Goal: Task Accomplishment & Management: Complete application form

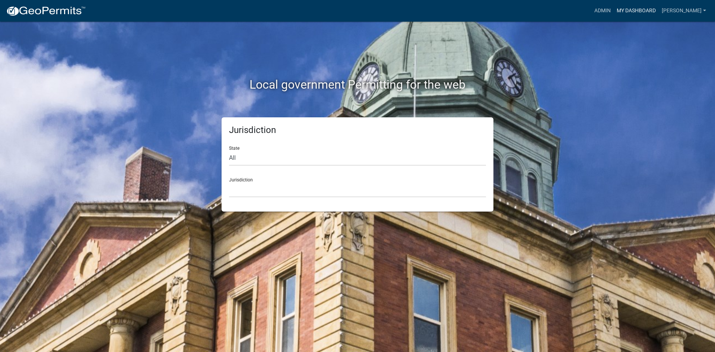
click at [658, 9] on link "My Dashboard" at bounding box center [635, 11] width 45 height 14
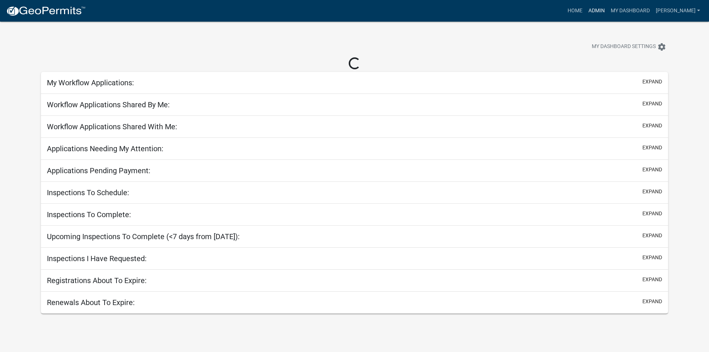
click at [608, 10] on link "Admin" at bounding box center [596, 11] width 22 height 14
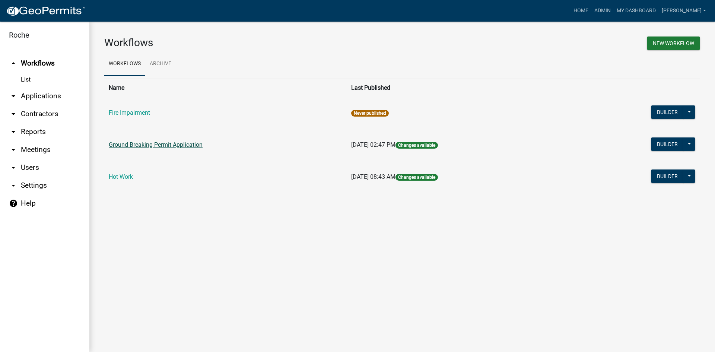
click at [152, 145] on link "Ground Breaking Permit Application" at bounding box center [156, 144] width 94 height 7
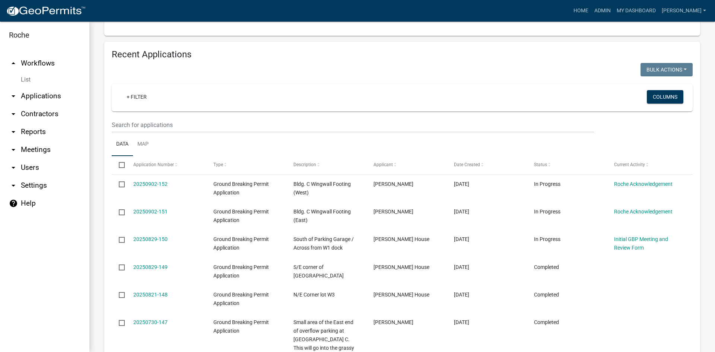
scroll to position [372, 0]
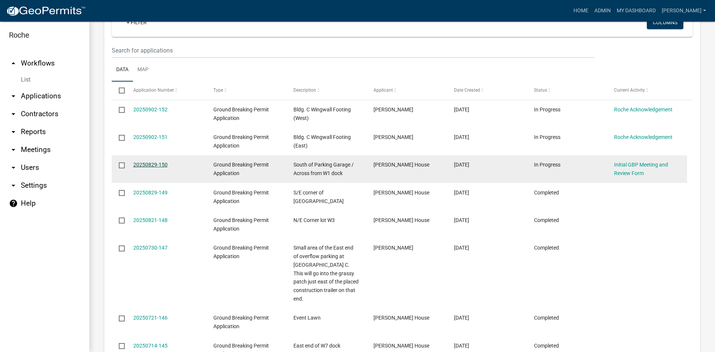
click at [147, 164] on link "20250829-150" at bounding box center [150, 165] width 34 height 6
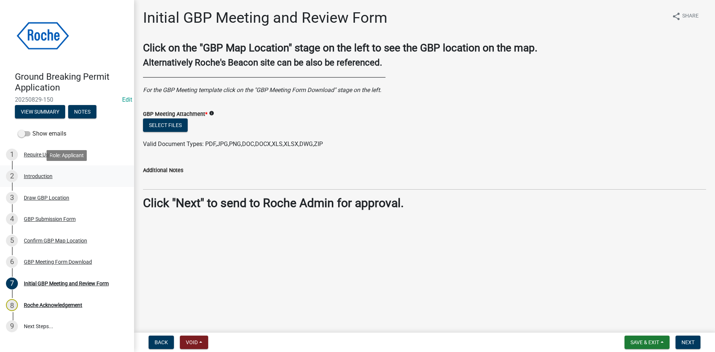
click at [35, 179] on div "Introduction" at bounding box center [38, 175] width 29 height 5
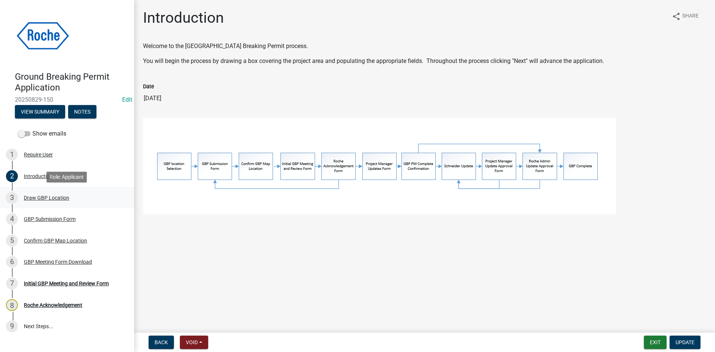
click at [31, 195] on div "Draw GBP Location" at bounding box center [46, 197] width 45 height 5
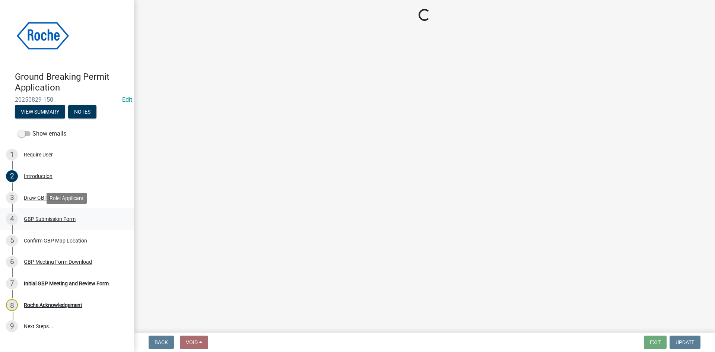
click at [37, 215] on div "4 GBP Submission Form" at bounding box center [64, 219] width 116 height 12
click at [33, 198] on div "Draw GBP Location" at bounding box center [46, 197] width 45 height 5
click at [36, 218] on div "GBP Submission Form" at bounding box center [50, 218] width 52 height 5
click at [37, 238] on div "Confirm GBP Map Location" at bounding box center [55, 240] width 63 height 5
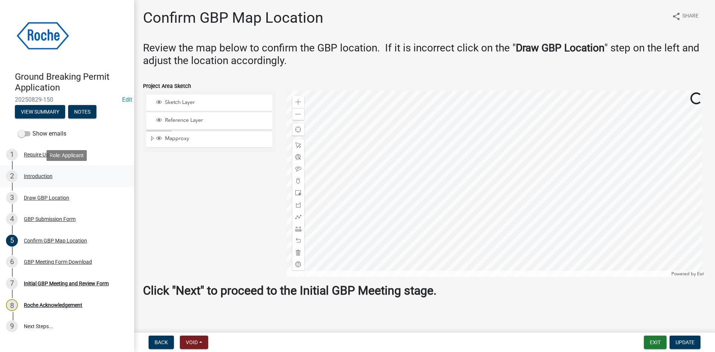
click at [35, 176] on div "Introduction" at bounding box center [38, 175] width 29 height 5
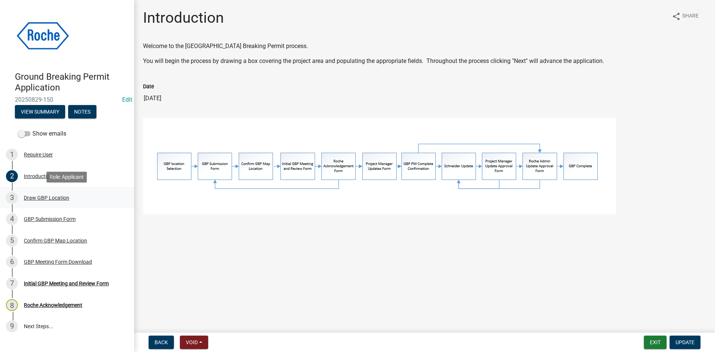
click at [32, 195] on div "Draw GBP Location" at bounding box center [46, 197] width 45 height 5
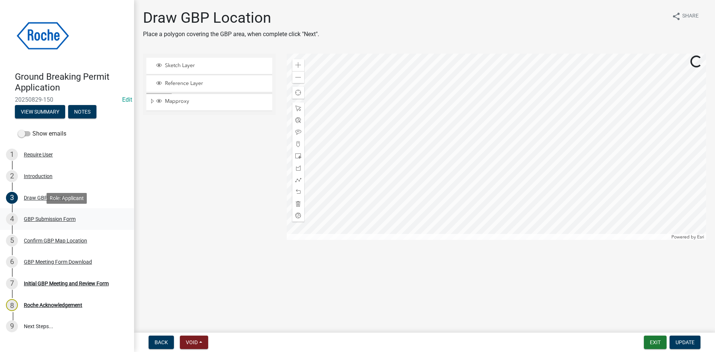
click at [33, 218] on div "GBP Submission Form" at bounding box center [50, 218] width 52 height 5
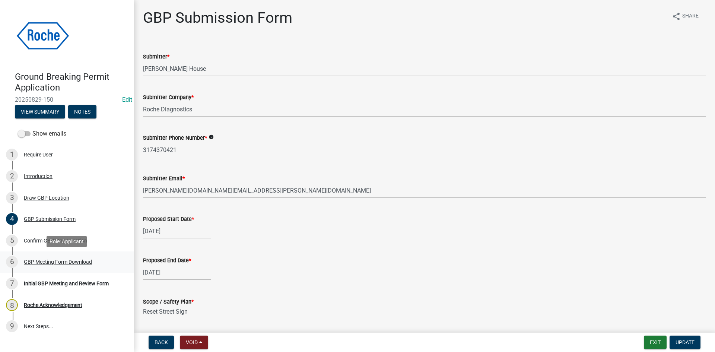
click at [40, 260] on div "GBP Meeting Form Download" at bounding box center [58, 261] width 68 height 5
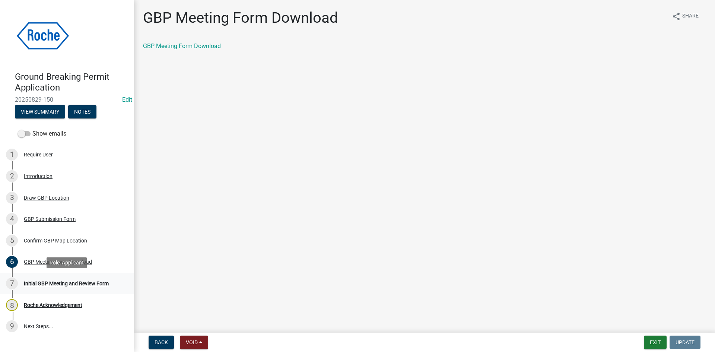
click at [45, 284] on div "Initial GBP Meeting and Review Form" at bounding box center [66, 283] width 85 height 5
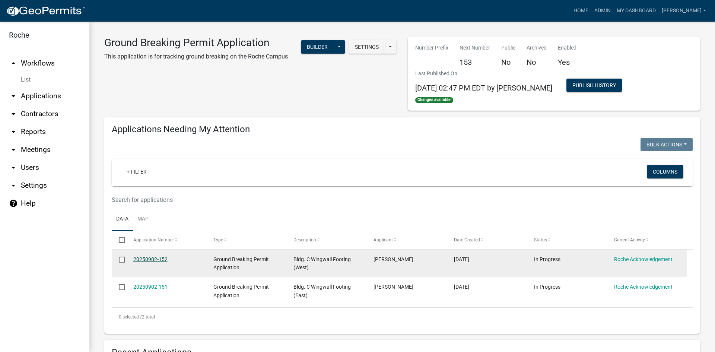
click at [147, 258] on link "20250902-152" at bounding box center [150, 259] width 34 height 6
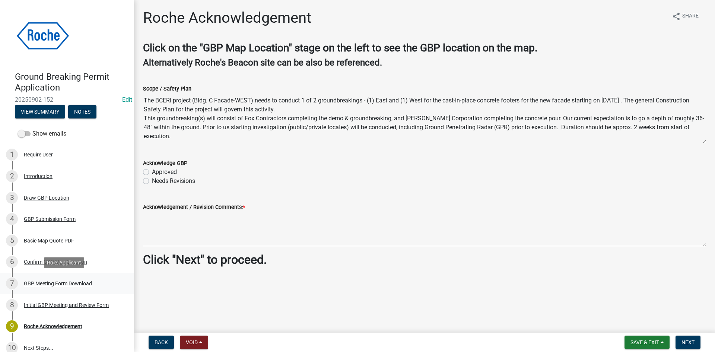
click at [47, 282] on div "GBP Meeting Form Download" at bounding box center [58, 283] width 68 height 5
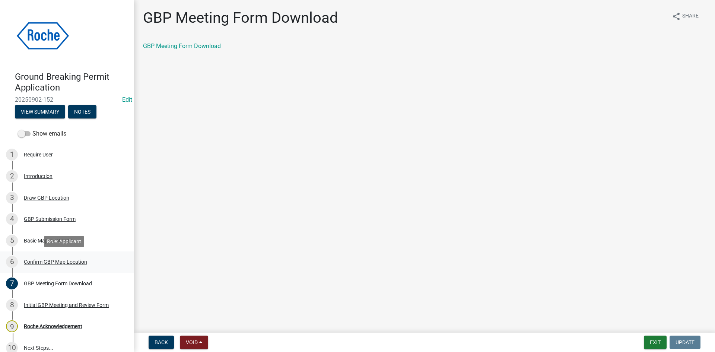
click at [46, 260] on div "Confirm GBP Map Location" at bounding box center [55, 261] width 63 height 5
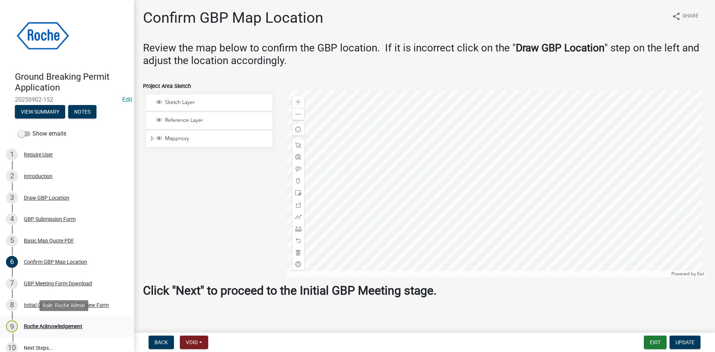
click at [42, 325] on div "Roche Acknowledgement" at bounding box center [53, 325] width 58 height 5
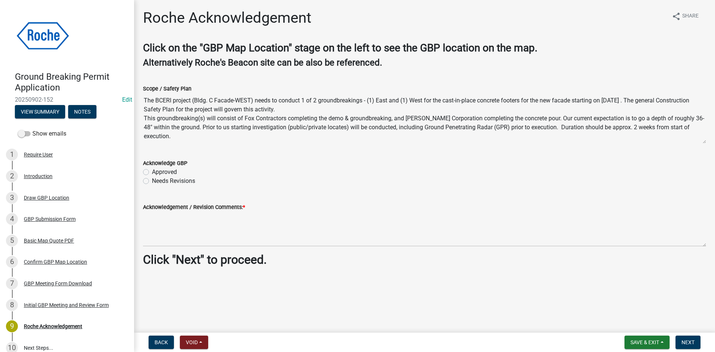
click at [152, 172] on label "Approved" at bounding box center [164, 171] width 25 height 9
click at [152, 172] on input "Approved" at bounding box center [154, 169] width 5 height 5
radio input "true"
click at [690, 345] on span "Next" at bounding box center [687, 342] width 13 height 6
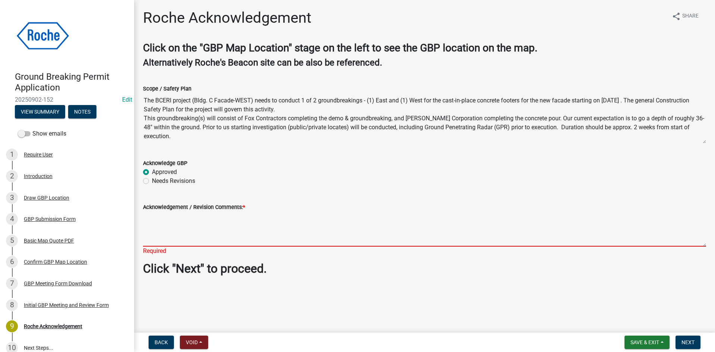
click at [156, 242] on textarea "Acknowledgement / Revision Comments: *" at bounding box center [424, 228] width 563 height 35
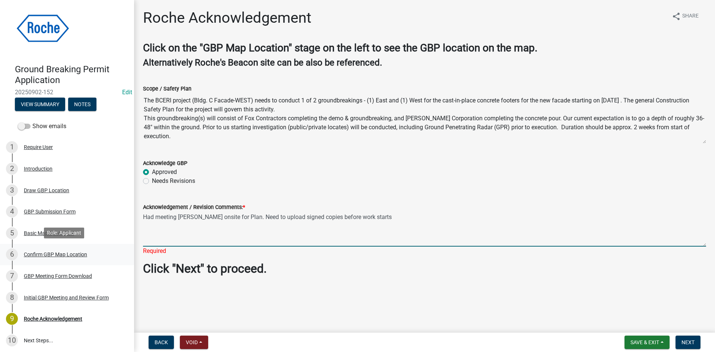
scroll to position [10, 0]
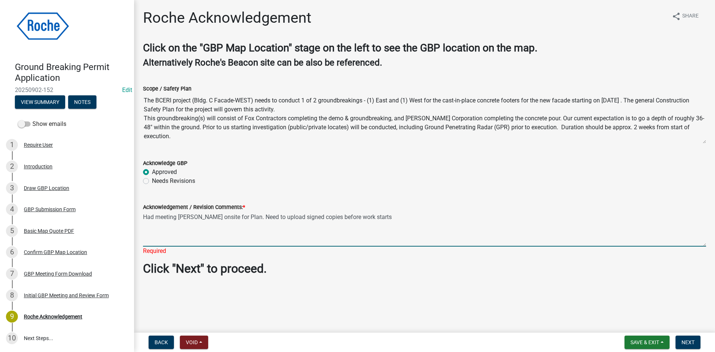
drag, startPoint x: 365, startPoint y: 216, endPoint x: 142, endPoint y: 215, distance: 222.9
click at [142, 215] on div "Acknowledgement / Revision Comments: * Had meeting Boyd onsite for Plan. Need t…" at bounding box center [424, 223] width 574 height 63
type textarea "Had meeting Boyd onsite for Plan. Need to upload signed copies before work star…"
click at [689, 343] on span "Next" at bounding box center [687, 342] width 13 height 6
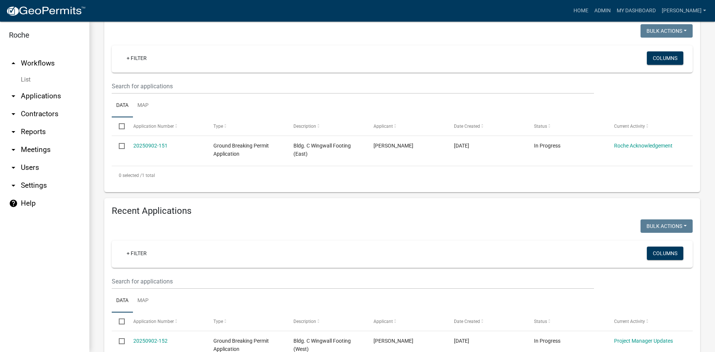
scroll to position [112, 0]
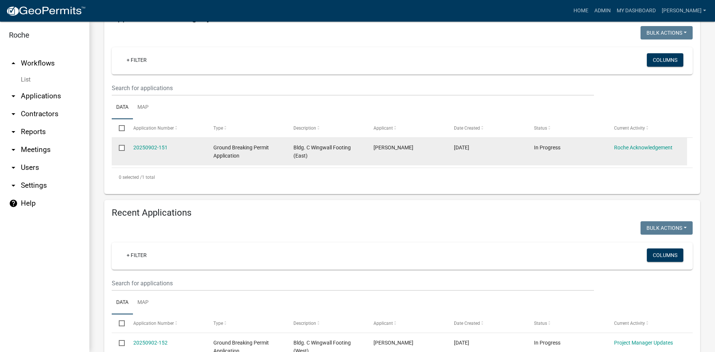
click at [146, 143] on div "20250902-151" at bounding box center [166, 147] width 66 height 9
click at [146, 146] on link "20250902-151" at bounding box center [150, 147] width 34 height 6
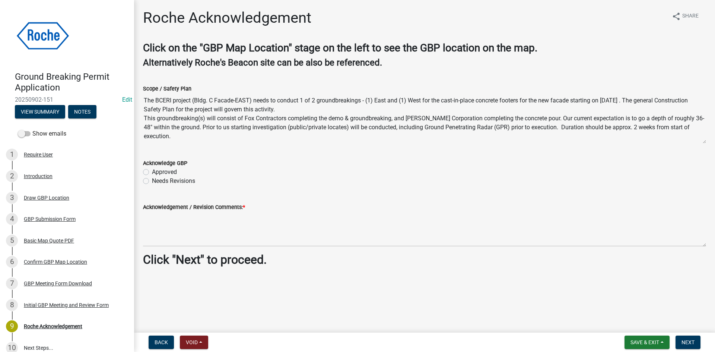
click at [152, 170] on label "Approved" at bounding box center [164, 171] width 25 height 9
click at [152, 170] on input "Approved" at bounding box center [154, 169] width 5 height 5
radio input "true"
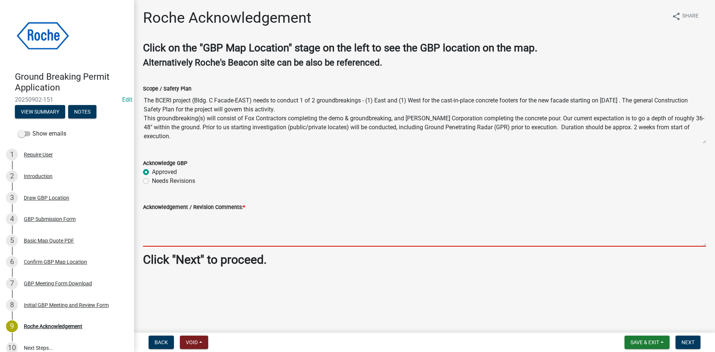
click at [168, 220] on textarea "Acknowledgement / Revision Comments: *" at bounding box center [424, 228] width 563 height 35
paste textarea "Had meeting Boyd onsite for Plan. Need to upload signed copies before work star…"
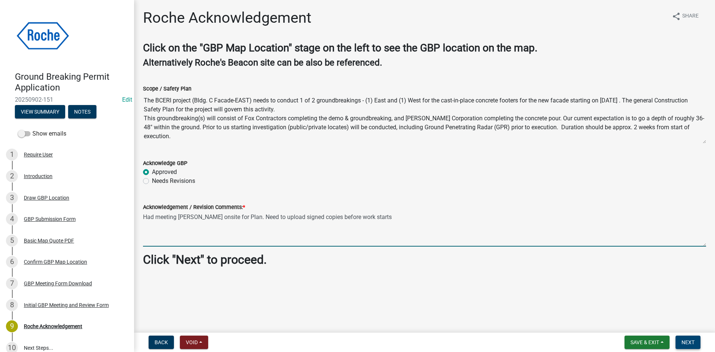
type textarea "Had meeting Boyd onsite for Plan. Need to upload signed copies before work star…"
click at [688, 341] on span "Next" at bounding box center [687, 342] width 13 height 6
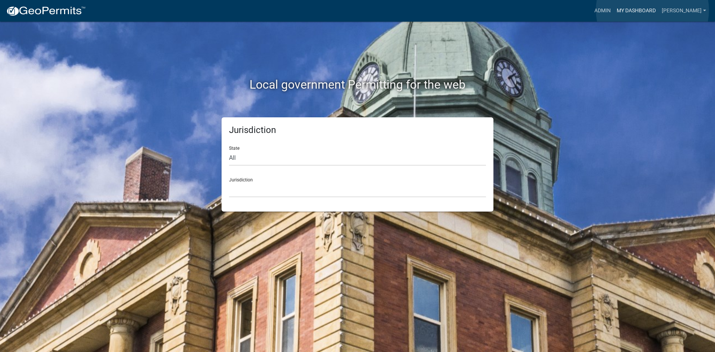
click at [652, 10] on link "My Dashboard" at bounding box center [635, 11] width 45 height 14
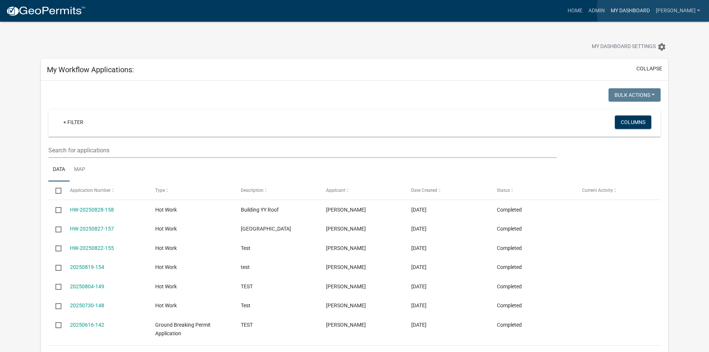
click at [653, 11] on link "My Dashboard" at bounding box center [630, 11] width 45 height 14
click at [608, 10] on link "Admin" at bounding box center [596, 11] width 22 height 14
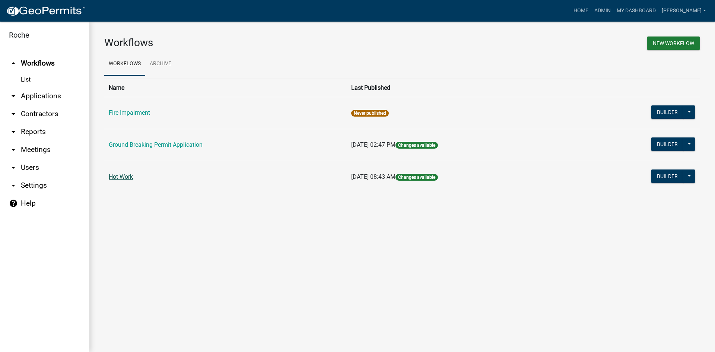
click at [125, 177] on link "Hot Work" at bounding box center [121, 176] width 24 height 7
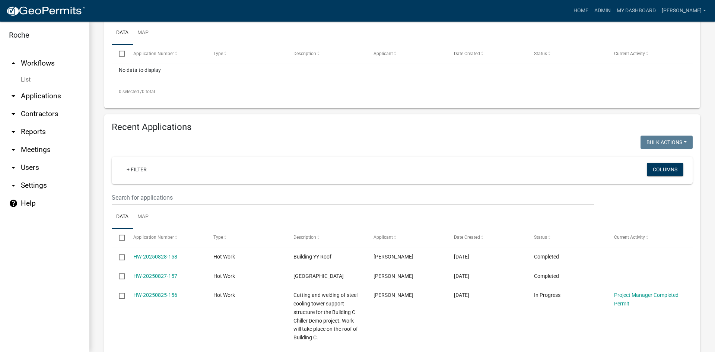
scroll to position [37, 0]
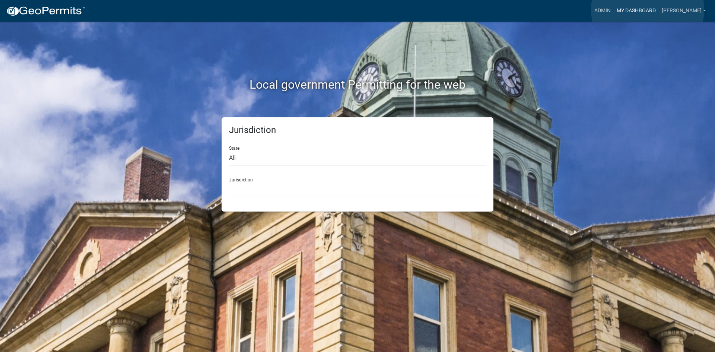
click at [647, 10] on link "My Dashboard" at bounding box center [635, 11] width 45 height 14
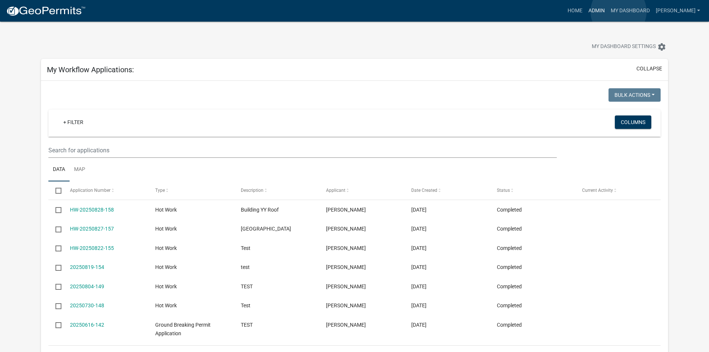
click at [608, 12] on link "Admin" at bounding box center [596, 11] width 22 height 14
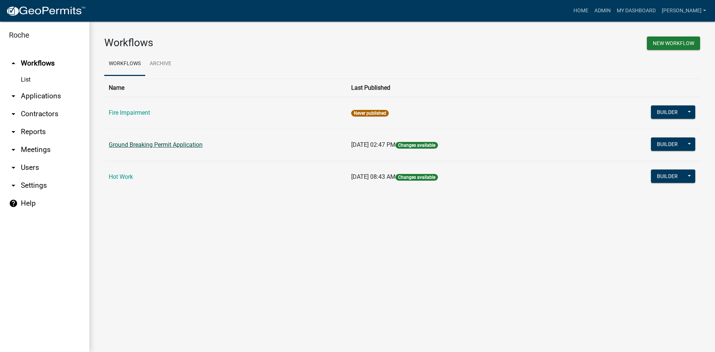
click at [144, 146] on link "Ground Breaking Permit Application" at bounding box center [156, 144] width 94 height 7
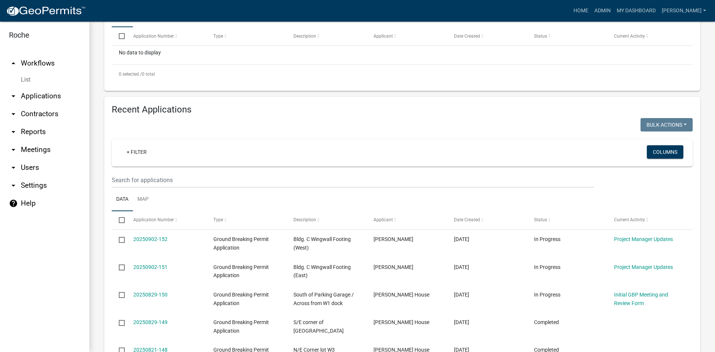
scroll to position [298, 0]
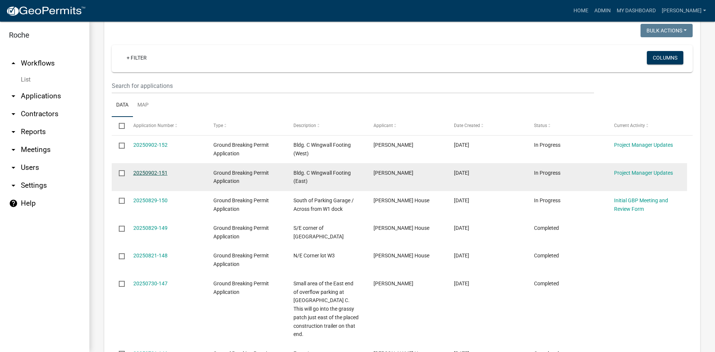
click at [145, 170] on link "20250902-151" at bounding box center [150, 173] width 34 height 6
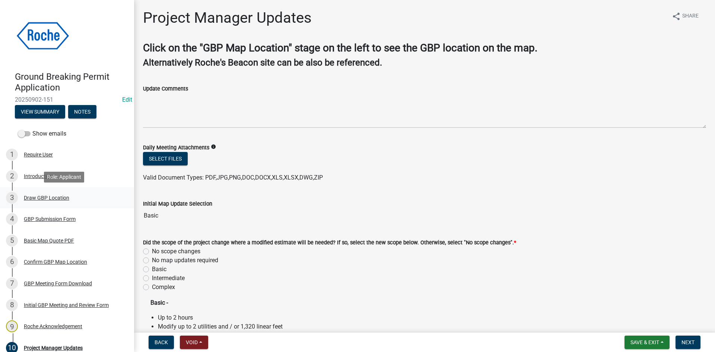
click at [40, 195] on div "Draw GBP Location" at bounding box center [46, 197] width 45 height 5
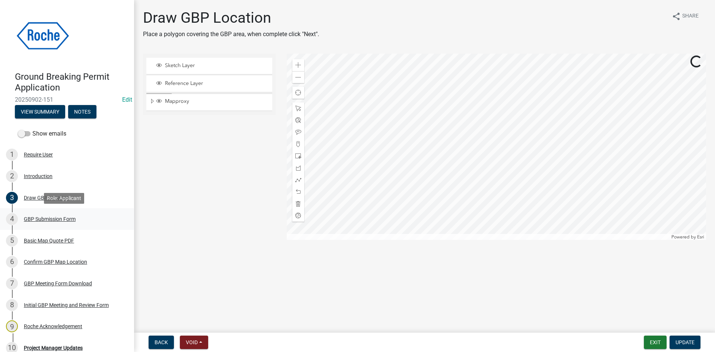
click at [43, 219] on div "GBP Submission Form" at bounding box center [50, 218] width 52 height 5
